Goal: Find specific page/section: Find specific page/section

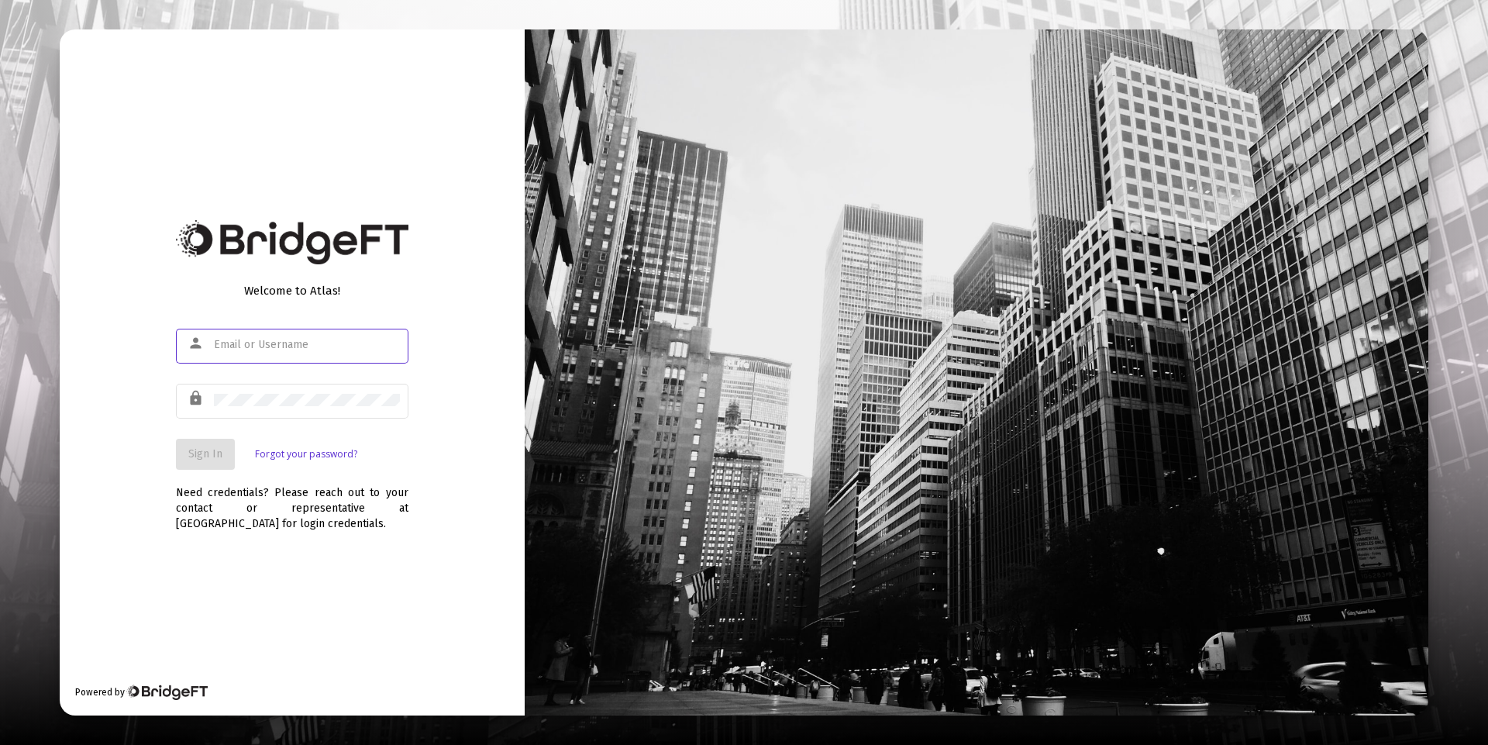
type input "[PERSON_NAME][EMAIL_ADDRESS][DOMAIN_NAME]"
click at [211, 450] on span "Sign In" at bounding box center [205, 453] width 34 height 13
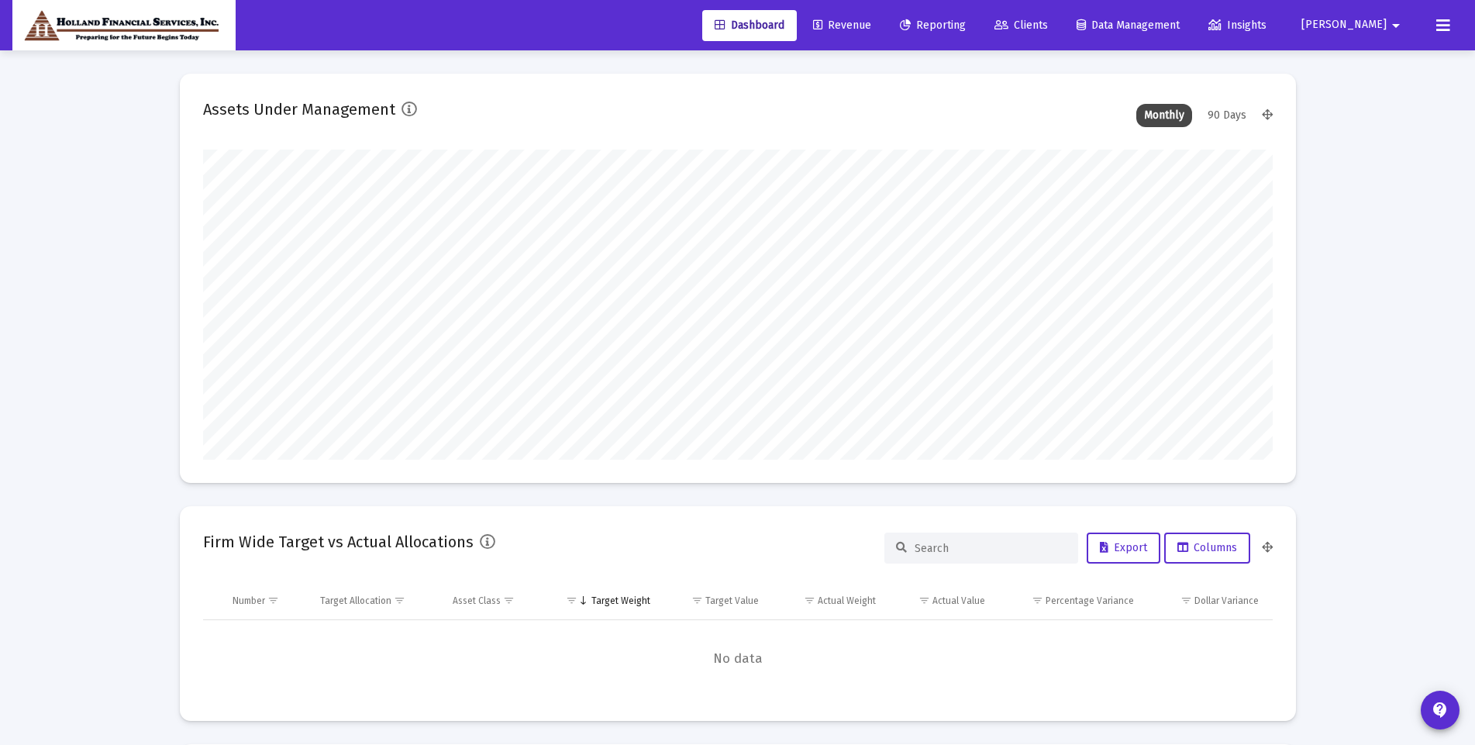
scroll to position [310, 1070]
type input "[PERSON_NAME][EMAIL_ADDRESS][DOMAIN_NAME]"
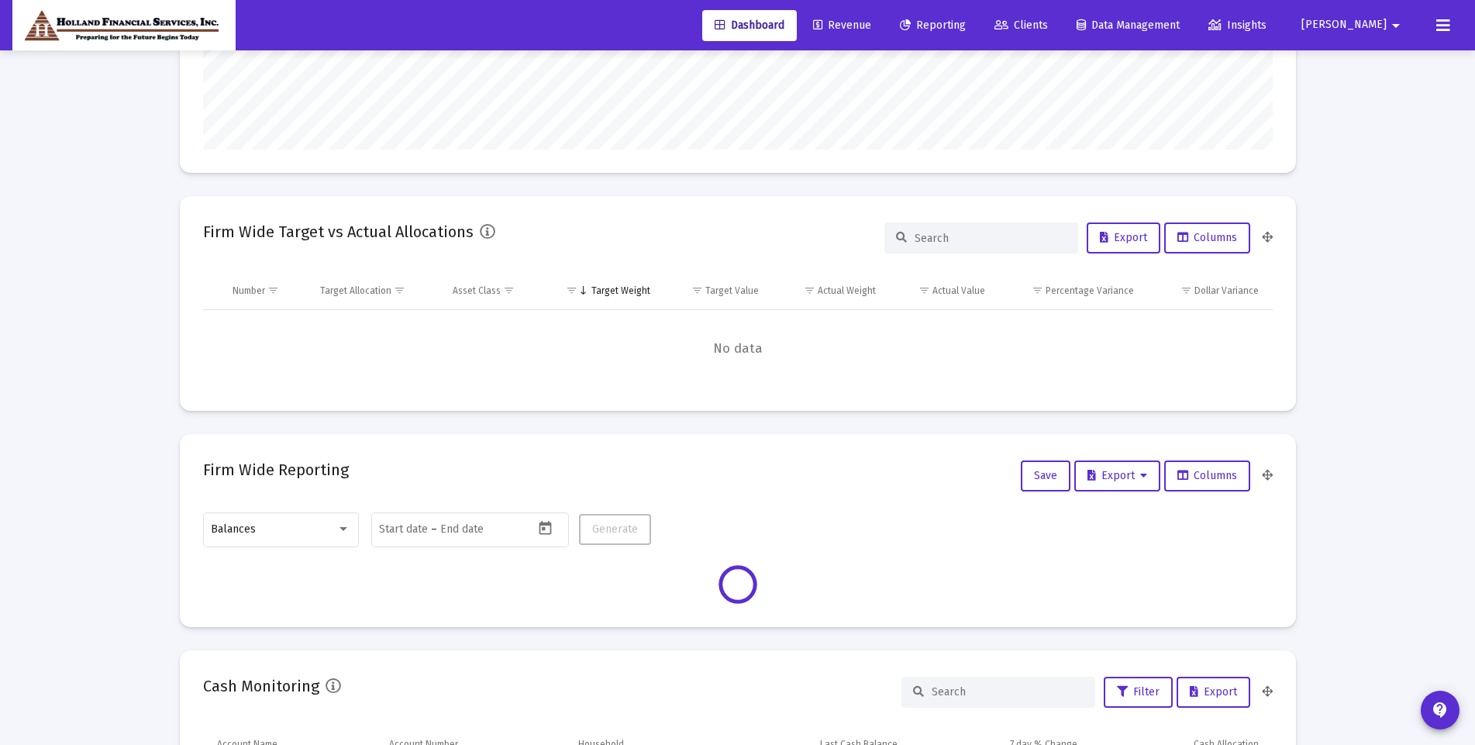
type input "[DATE]"
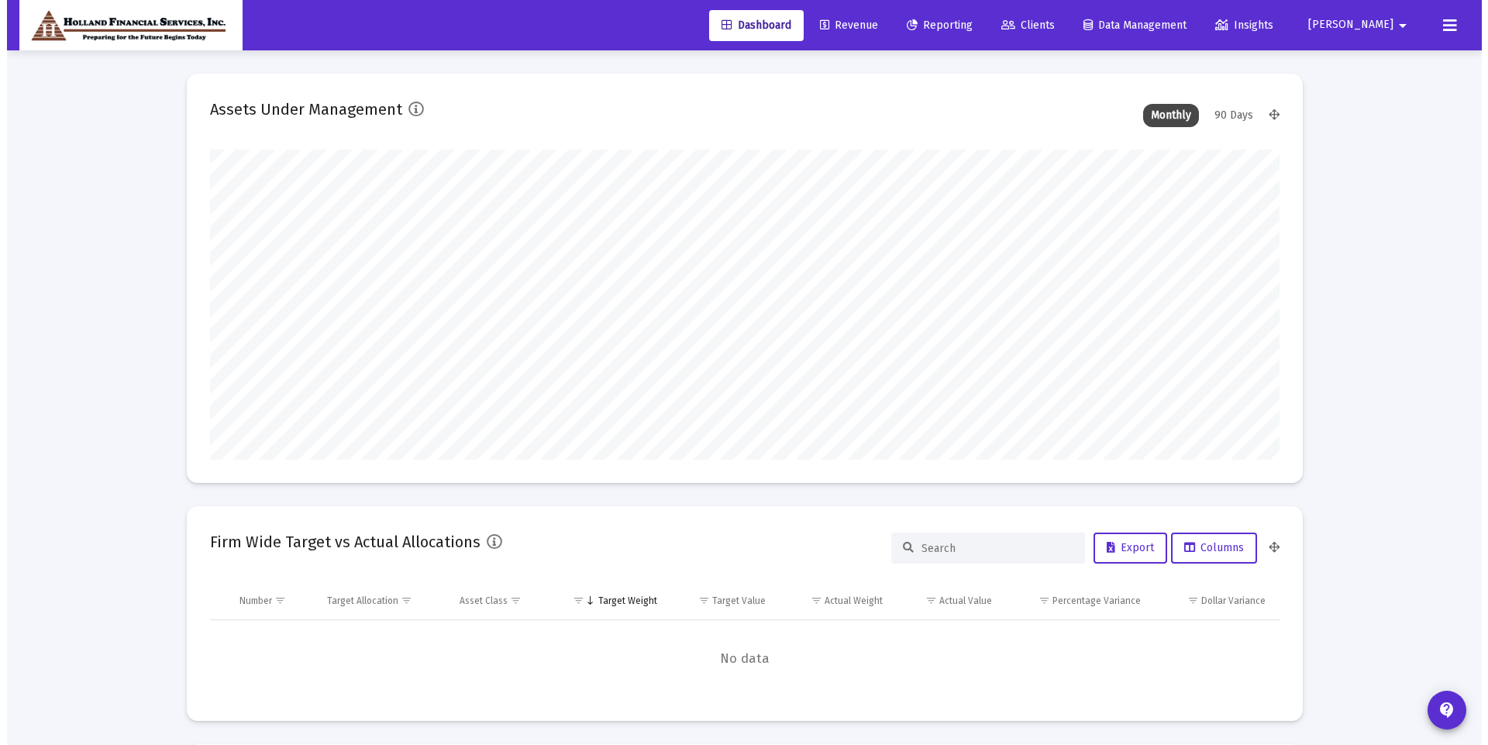
scroll to position [310, 500]
click at [871, 29] on span "Revenue" at bounding box center [842, 25] width 58 height 13
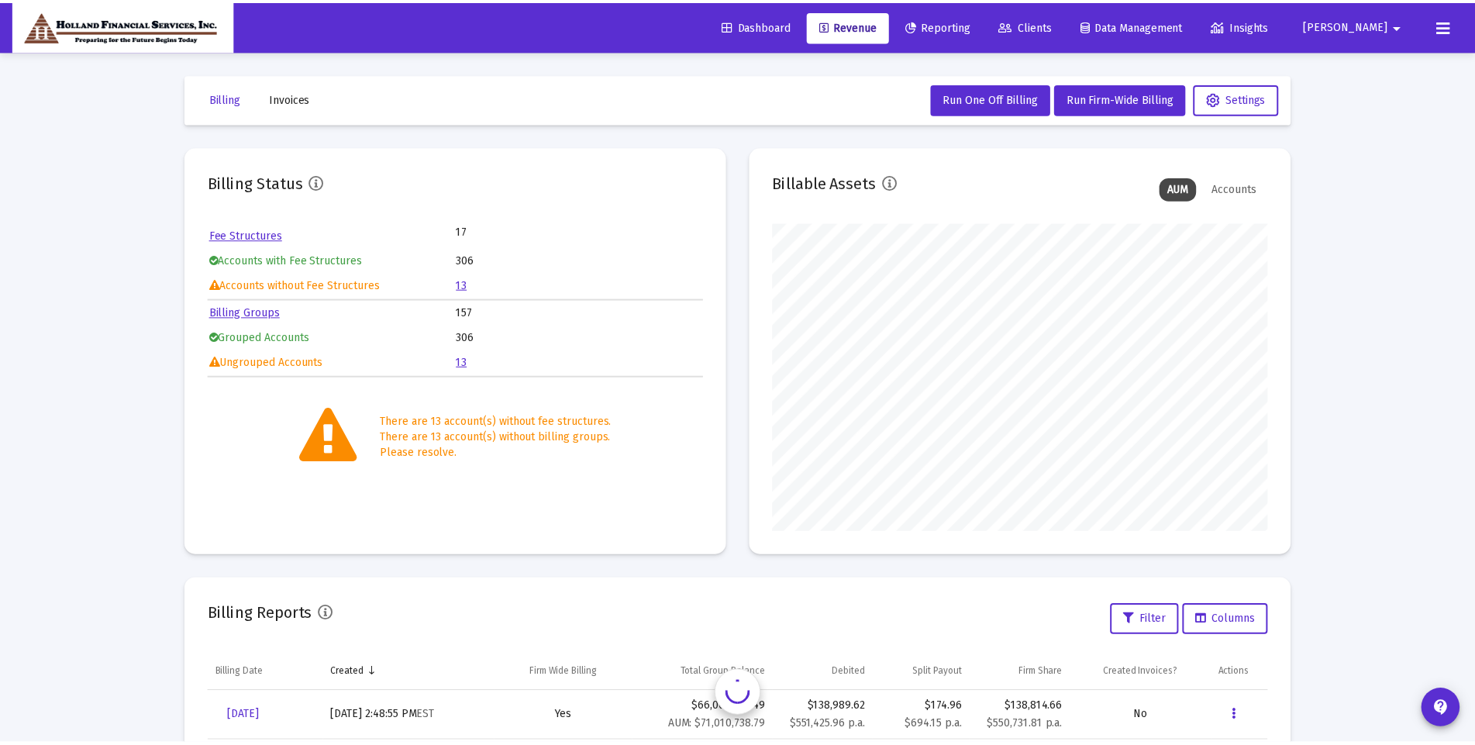
scroll to position [286, 0]
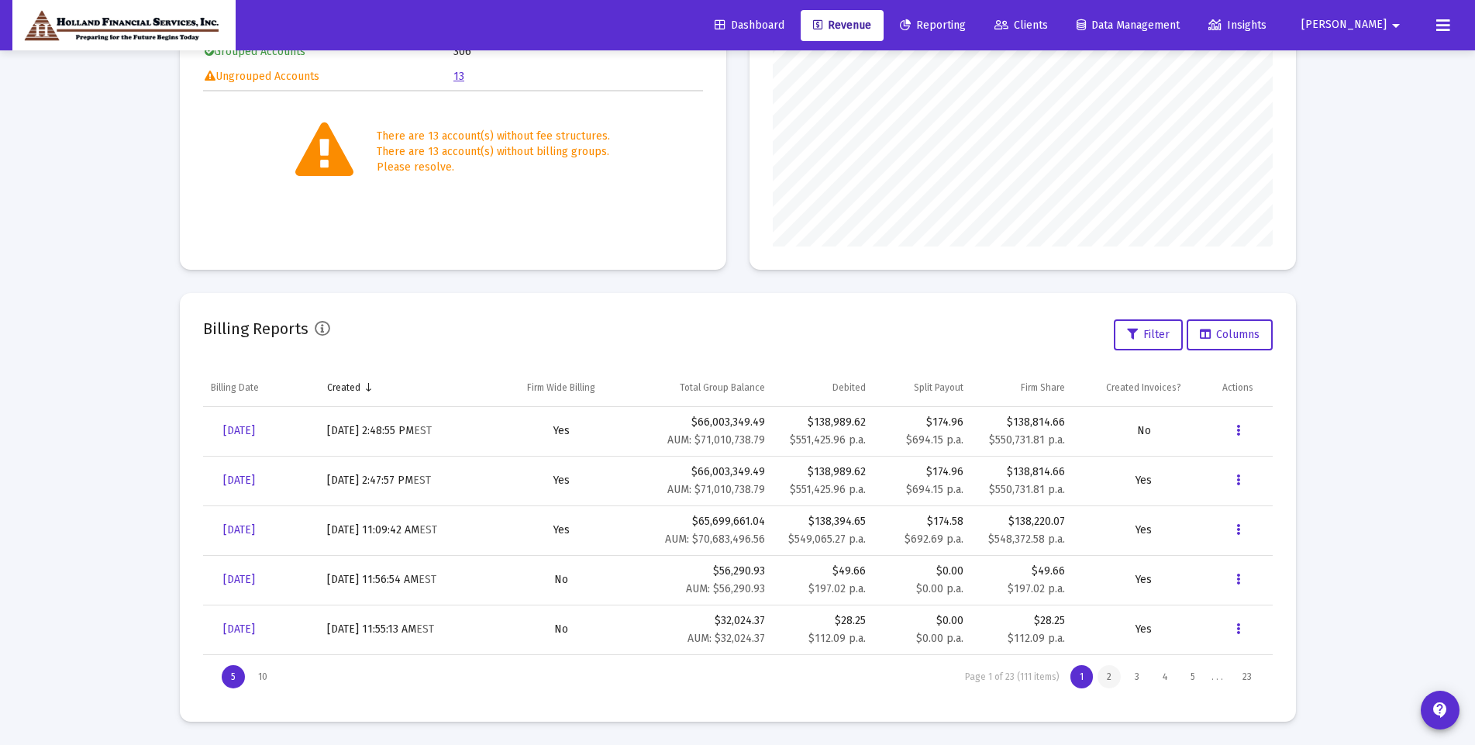
click at [1111, 683] on div "2" at bounding box center [1109, 676] width 23 height 23
click at [1076, 674] on div "1" at bounding box center [1081, 676] width 22 height 23
